Goal: Information Seeking & Learning: Find specific fact

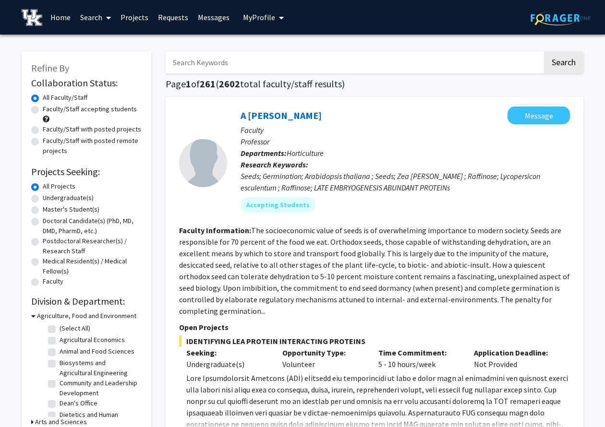
click at [103, 14] on span at bounding box center [106, 18] width 9 height 34
click at [97, 40] on span "Faculty/Staff" at bounding box center [110, 44] width 71 height 19
click at [222, 68] on input "Search Keywords" at bounding box center [354, 62] width 377 height 22
click at [563, 64] on button "Search" at bounding box center [563, 62] width 39 height 22
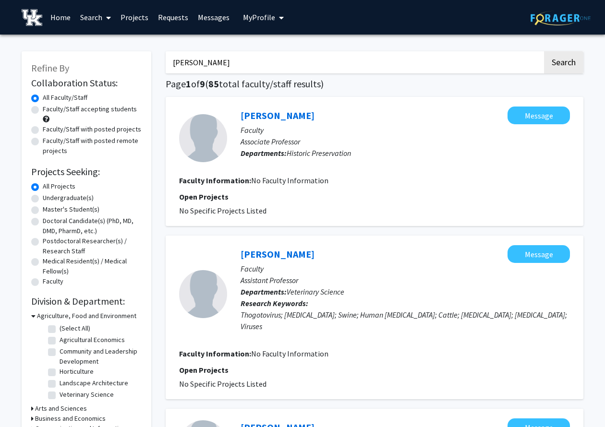
drag, startPoint x: 215, startPoint y: 66, endPoint x: 155, endPoint y: 65, distance: 60.5
type input "Jason scroggin"
click at [563, 64] on button "Search" at bounding box center [563, 62] width 39 height 22
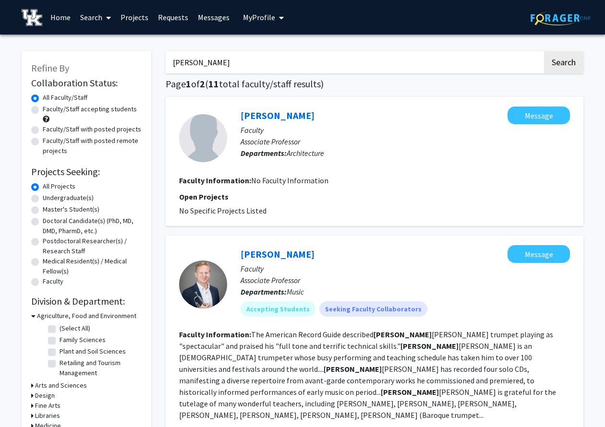
click at [63, 16] on link "Home" at bounding box center [61, 17] width 30 height 34
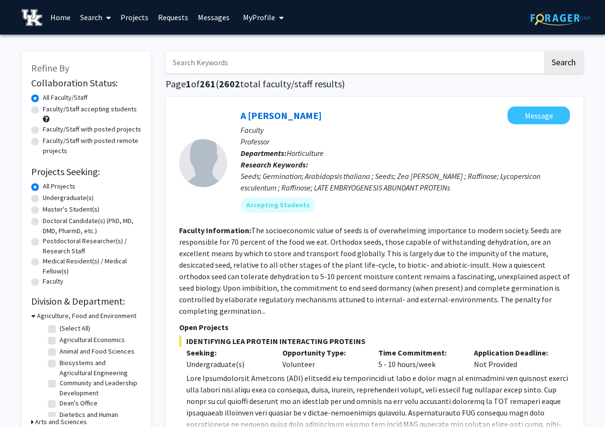
click at [89, 19] on link "Search" at bounding box center [95, 17] width 40 height 34
click at [107, 65] on span "Students" at bounding box center [104, 63] width 59 height 19
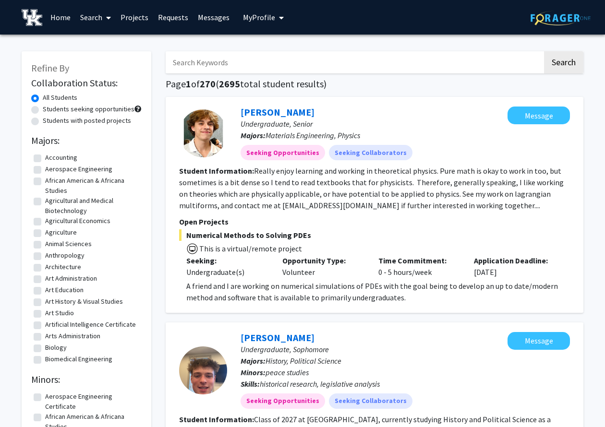
click at [214, 64] on input "Search Keywords" at bounding box center [354, 62] width 377 height 22
click at [563, 64] on button "Search" at bounding box center [563, 62] width 39 height 22
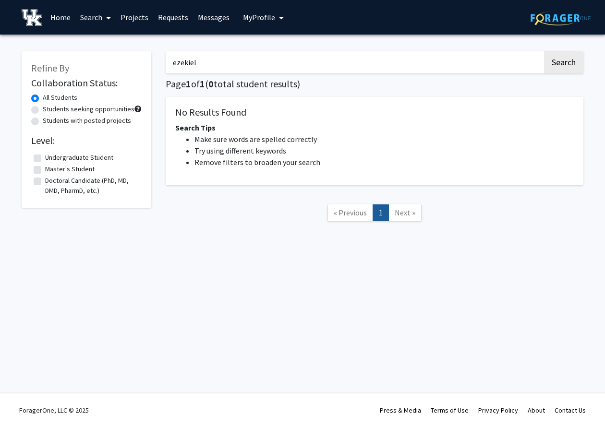
click at [563, 64] on button "Search" at bounding box center [563, 62] width 39 height 22
drag, startPoint x: 206, startPoint y: 66, endPoint x: 565, endPoint y: 68, distance: 358.9
click at [565, 68] on button "Search" at bounding box center [563, 62] width 39 height 22
click at [565, 63] on button "Search" at bounding box center [563, 62] width 39 height 22
drag, startPoint x: 203, startPoint y: 69, endPoint x: 139, endPoint y: 69, distance: 64.8
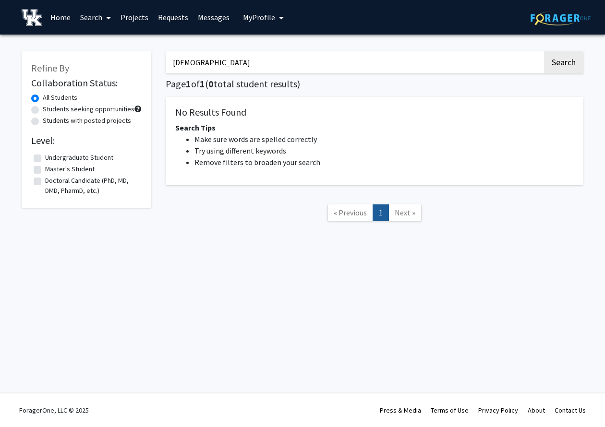
click at [139, 69] on div "Refine By Collaboration Status: All Students Students seeking opportunities Stu…" at bounding box center [302, 141] width 576 height 199
drag, startPoint x: 202, startPoint y: 69, endPoint x: 161, endPoint y: 35, distance: 53.1
click at [148, 62] on div "Refine By Collaboration Status: All Students Students seeking opportunities Stu…" at bounding box center [302, 141] width 576 height 199
type input "E"
type input "Zeke"
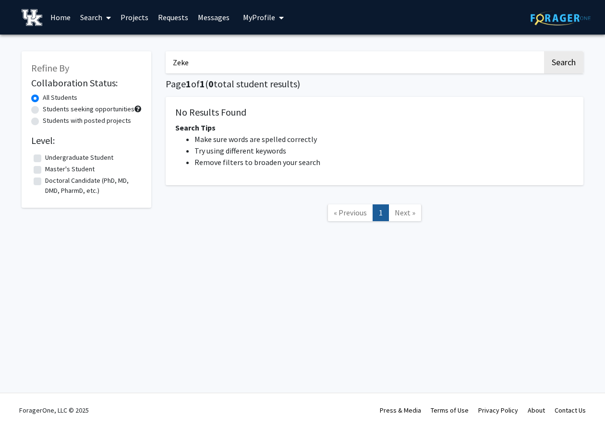
click at [563, 64] on button "Search" at bounding box center [563, 62] width 39 height 22
click at [569, 69] on button "Search" at bounding box center [563, 62] width 39 height 22
click at [89, 17] on link "Search" at bounding box center [95, 17] width 40 height 34
click at [103, 62] on span "Students" at bounding box center [104, 63] width 59 height 19
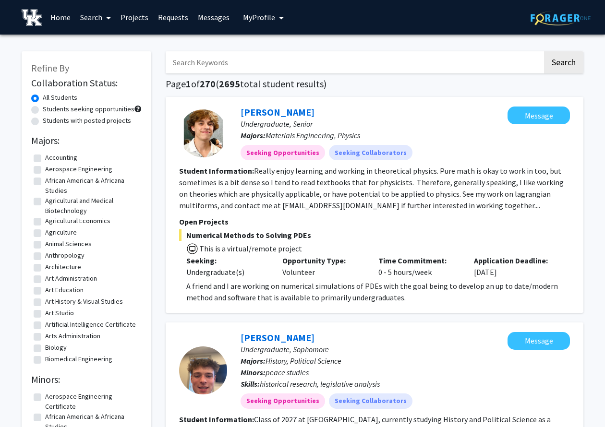
click at [231, 66] on input "Search Keywords" at bounding box center [354, 62] width 377 height 22
type input "s"
click at [563, 64] on button "Search" at bounding box center [563, 62] width 39 height 22
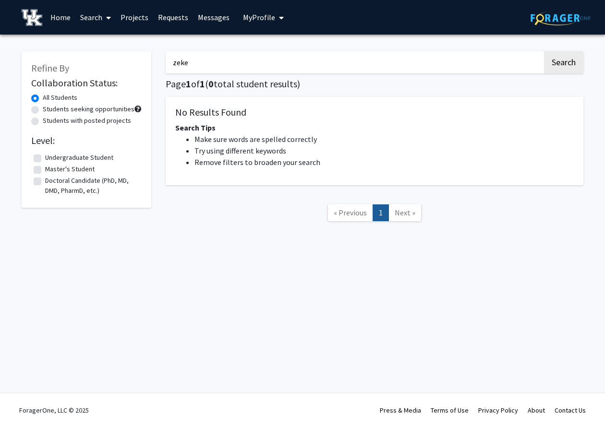
drag, startPoint x: 196, startPoint y: 64, endPoint x: 126, endPoint y: 63, distance: 70.5
click at [126, 64] on div "Refine By Collaboration Status: All Students Students seeking opportunities Stu…" at bounding box center [302, 141] width 576 height 199
click at [563, 64] on button "Search" at bounding box center [563, 62] width 39 height 22
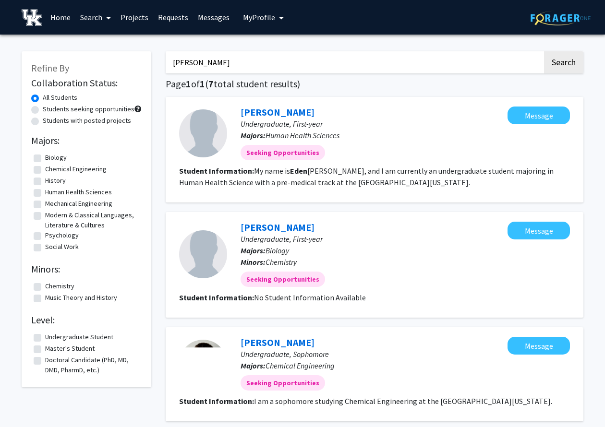
click at [563, 64] on button "Search" at bounding box center [563, 62] width 39 height 22
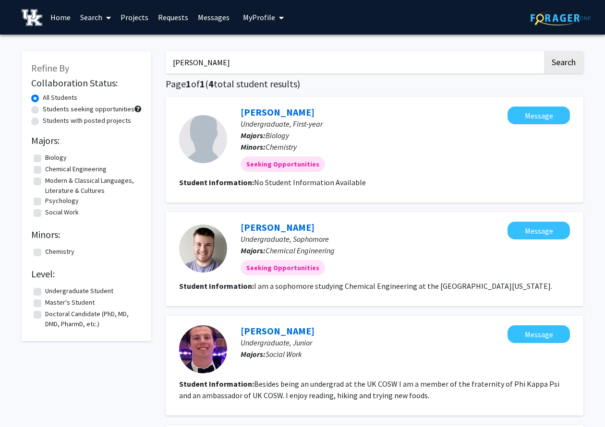
drag, startPoint x: 214, startPoint y: 62, endPoint x: 137, endPoint y: 62, distance: 77.2
click at [137, 62] on div "Refine By Collaboration Status: All Students Students seeking opportunities Stu…" at bounding box center [302, 305] width 576 height 527
type input "[PERSON_NAME]"
click at [563, 64] on button "Search" at bounding box center [563, 62] width 39 height 22
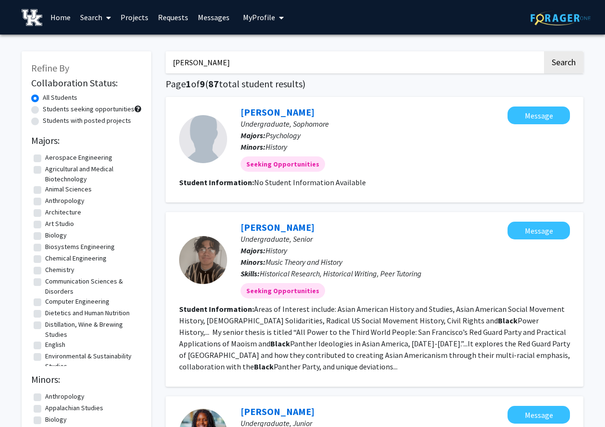
click at [98, 17] on link "Search" at bounding box center [95, 17] width 40 height 34
click at [104, 47] on span "Faculty/Staff" at bounding box center [110, 44] width 71 height 19
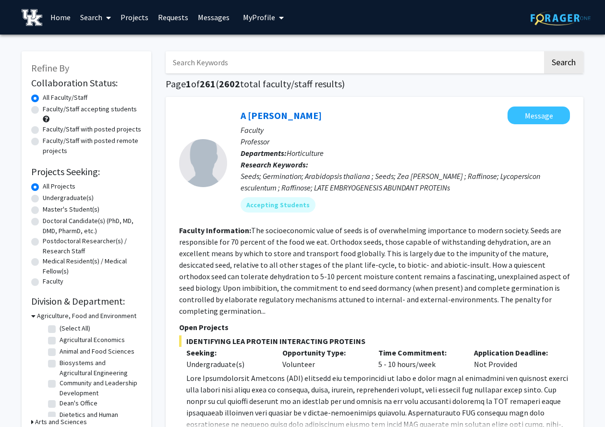
click at [195, 64] on input "Search Keywords" at bounding box center [354, 62] width 377 height 22
click at [563, 64] on button "Search" at bounding box center [563, 62] width 39 height 22
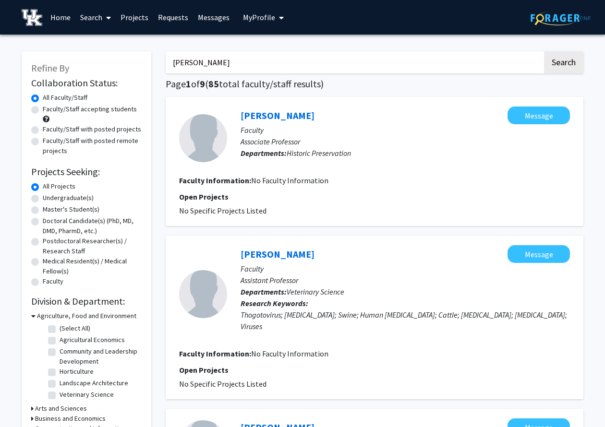
drag, startPoint x: 219, startPoint y: 67, endPoint x: 114, endPoint y: 62, distance: 105.2
type input "[PERSON_NAME]"
click at [563, 64] on button "Search" at bounding box center [563, 62] width 39 height 22
